Goal: Information Seeking & Learning: Find specific fact

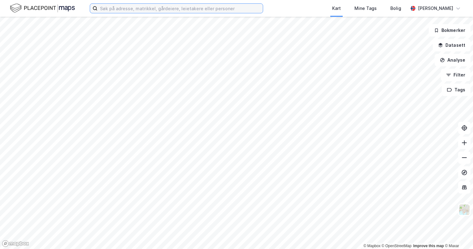
click at [241, 8] on input at bounding box center [179, 8] width 165 height 9
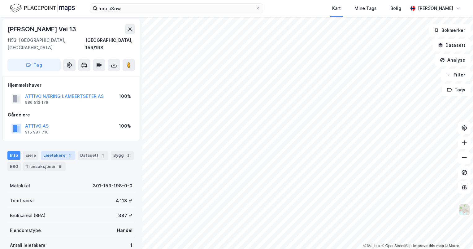
click at [61, 151] on div "Leietakere 1" at bounding box center [58, 155] width 34 height 9
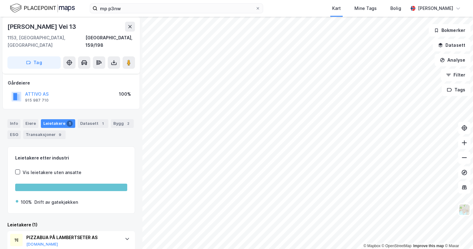
scroll to position [31, 0]
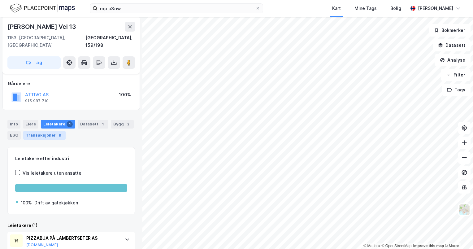
click at [54, 131] on div "Transaksjoner 9" at bounding box center [44, 135] width 42 height 9
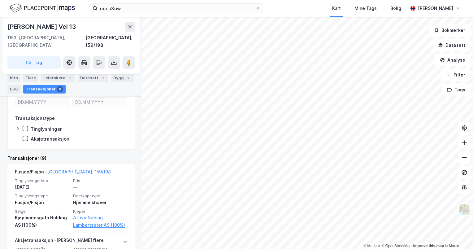
scroll to position [122, 0]
click at [23, 79] on div "Eiere" at bounding box center [30, 78] width 15 height 9
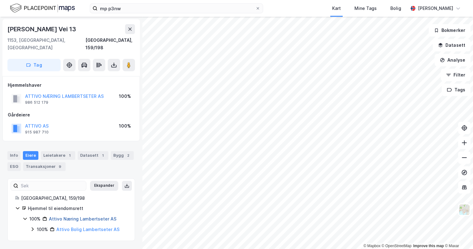
click at [79, 216] on link "Attivo Næring Lambertseter AS" at bounding box center [82, 218] width 67 height 5
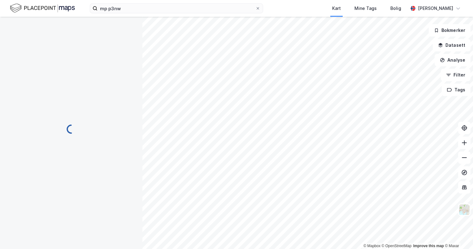
scroll to position [32, 0]
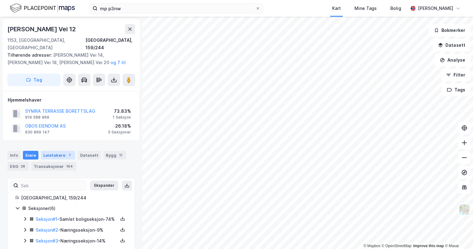
click at [64, 151] on div "Leietakere 7" at bounding box center [58, 155] width 34 height 9
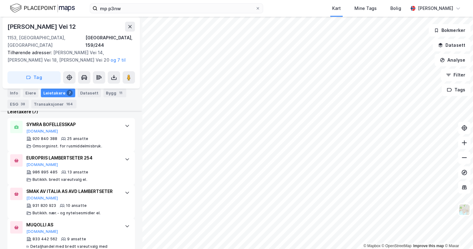
scroll to position [173, 0]
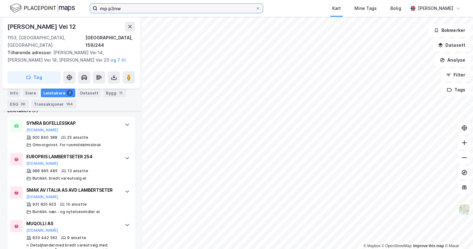
click at [134, 9] on input "mp p3nw" at bounding box center [176, 8] width 158 height 9
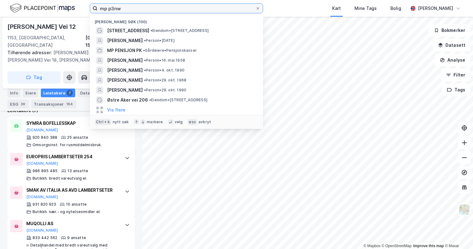
click at [134, 9] on input "mp p3nw" at bounding box center [176, 8] width 158 height 9
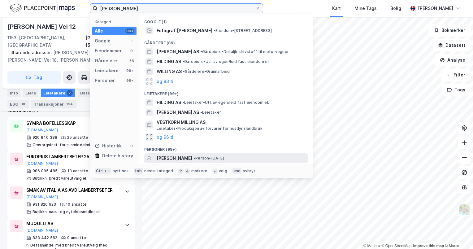
type input "[PERSON_NAME]"
click at [212, 158] on span "• Person • [DATE]" at bounding box center [208, 158] width 31 height 5
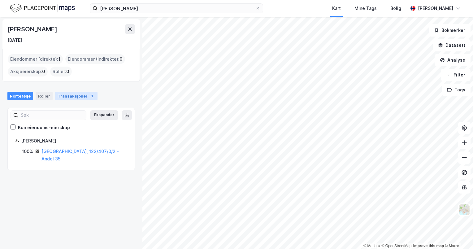
click at [72, 99] on div "Transaksjoner 1" at bounding box center [76, 96] width 42 height 9
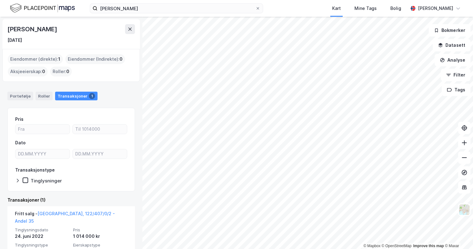
scroll to position [25, 0]
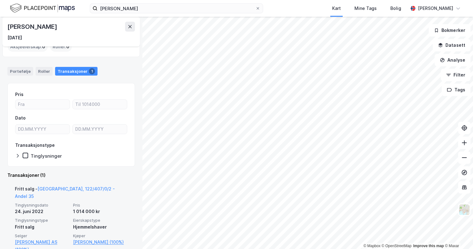
click at [84, 185] on div "Fritt salg - [GEOGRAPHIC_DATA], 122/407/0/2 - Andel 35" at bounding box center [71, 193] width 113 height 17
click at [82, 186] on link "[GEOGRAPHIC_DATA], 122/407/0/2 - Andel 35" at bounding box center [65, 192] width 100 height 13
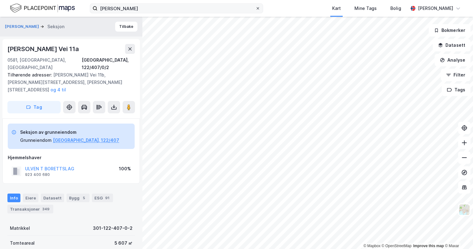
click at [256, 8] on icon at bounding box center [258, 8] width 4 height 4
click at [255, 8] on input "[PERSON_NAME]" at bounding box center [176, 8] width 158 height 9
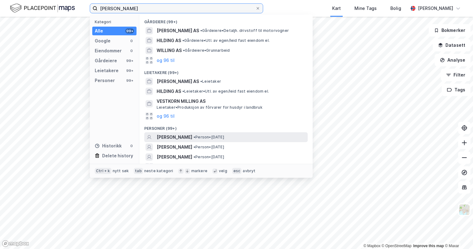
type input "[PERSON_NAME]"
click at [190, 136] on span "[PERSON_NAME]" at bounding box center [174, 136] width 36 height 7
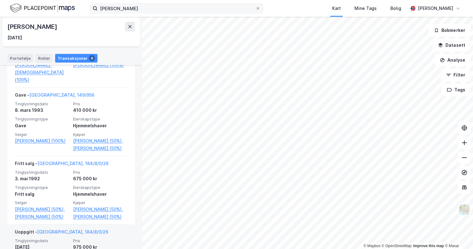
scroll to position [194, 0]
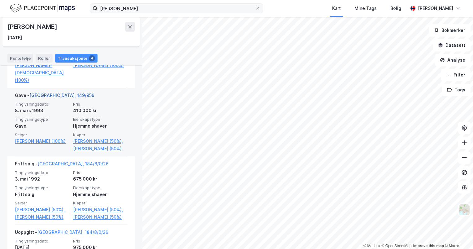
click at [47, 92] on link "[GEOGRAPHIC_DATA], 149/956" at bounding box center [61, 94] width 65 height 5
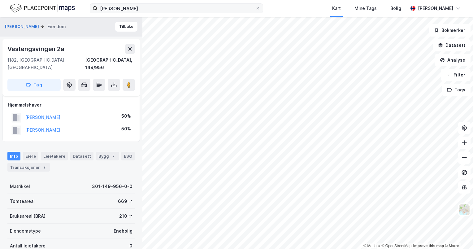
scroll to position [113, 0]
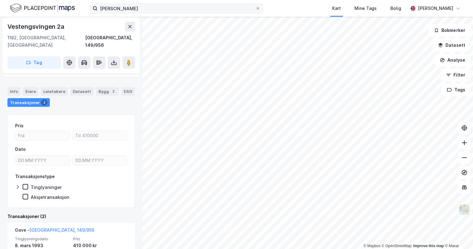
scroll to position [62, 0]
